Goal: Task Accomplishment & Management: Complete application form

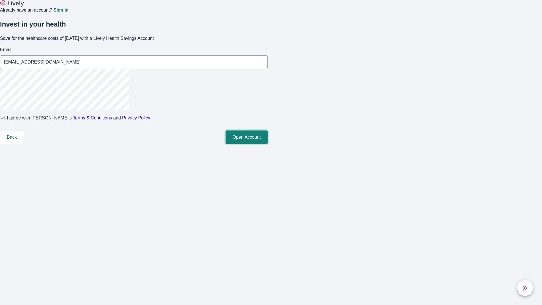
click at [267, 144] on button "Open Account" at bounding box center [246, 137] width 42 height 14
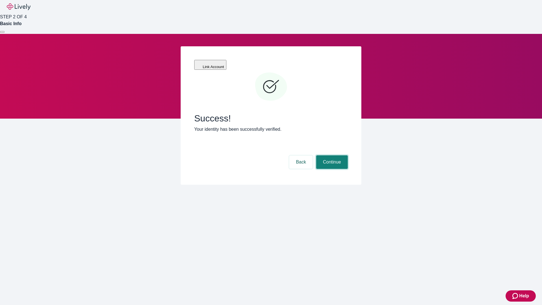
click at [331, 155] on button "Continue" at bounding box center [332, 162] width 32 height 14
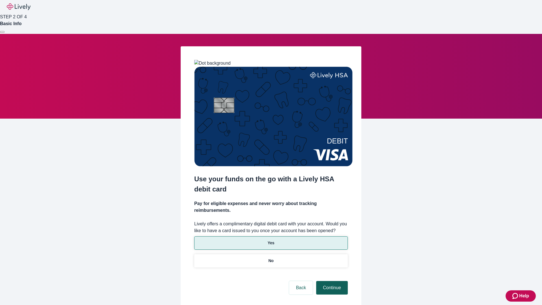
click at [271, 240] on p "Yes" at bounding box center [270, 243] width 7 height 6
click at [331, 281] on button "Continue" at bounding box center [332, 288] width 32 height 14
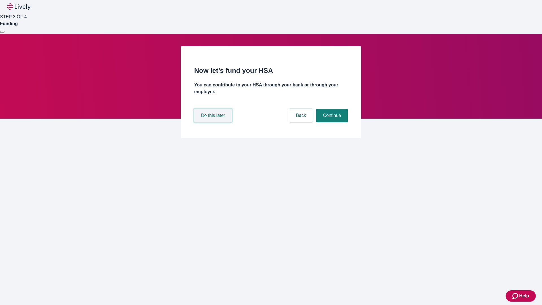
click at [214, 122] on button "Do this later" at bounding box center [213, 116] width 38 height 14
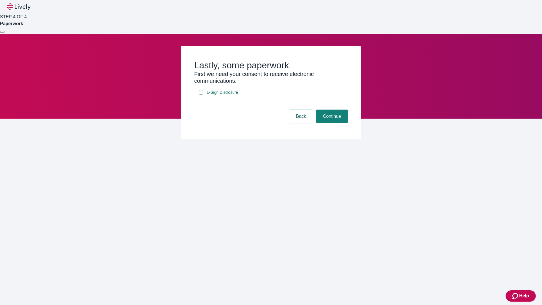
click at [201, 95] on input "E-Sign Disclosure" at bounding box center [201, 92] width 5 height 5
checkbox input "true"
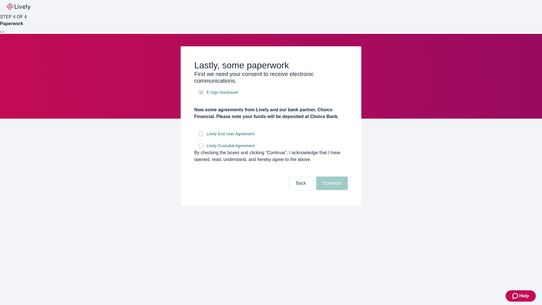
click at [201, 136] on input "Lively End User Agreement" at bounding box center [201, 133] width 5 height 5
checkbox input "true"
click at [201, 148] on input "Lively Custodial Agreement" at bounding box center [201, 145] width 5 height 5
checkbox input "true"
click at [331, 190] on button "Continue" at bounding box center [332, 183] width 32 height 14
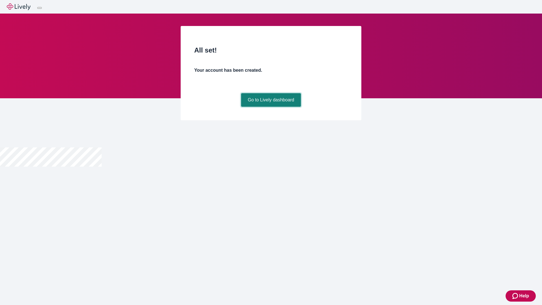
click at [271, 107] on link "Go to Lively dashboard" at bounding box center [271, 100] width 60 height 14
